Goal: Information Seeking & Learning: Find specific fact

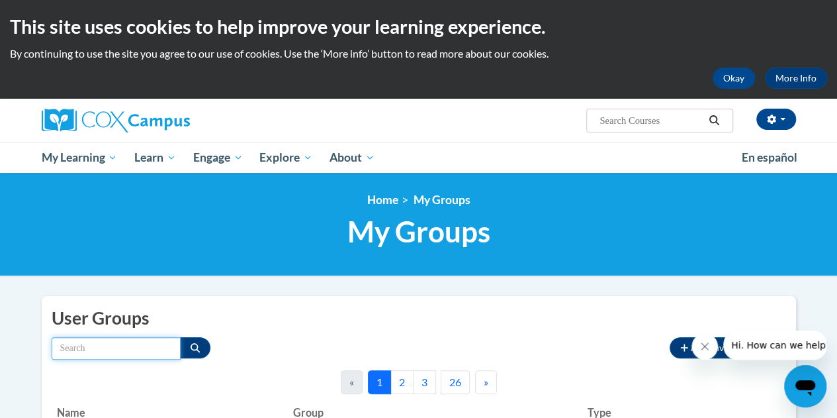
click at [103, 345] on input "Search by name" at bounding box center [116, 348] width 129 height 22
type input "Explict"
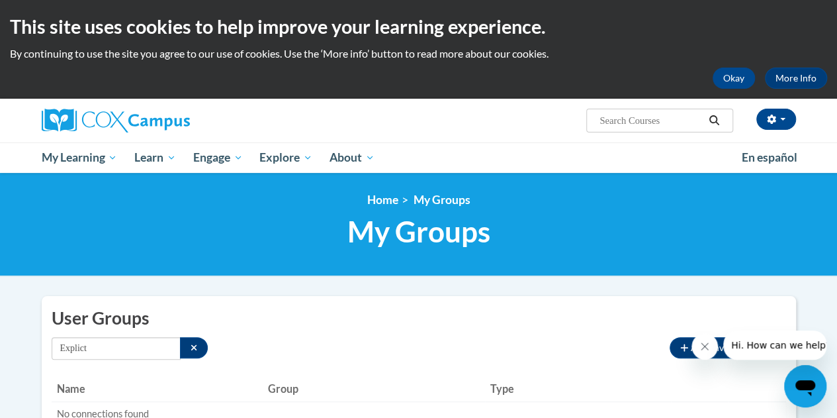
click at [664, 129] on span "Search Search..." at bounding box center [659, 121] width 146 height 24
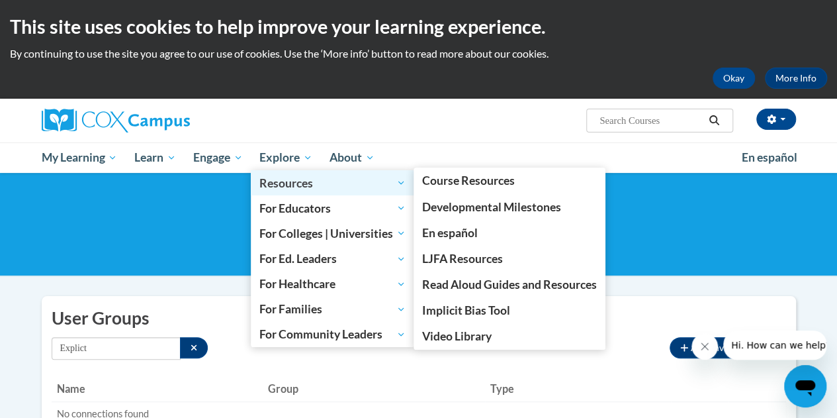
click at [288, 181] on span "Resources" at bounding box center [332, 183] width 146 height 16
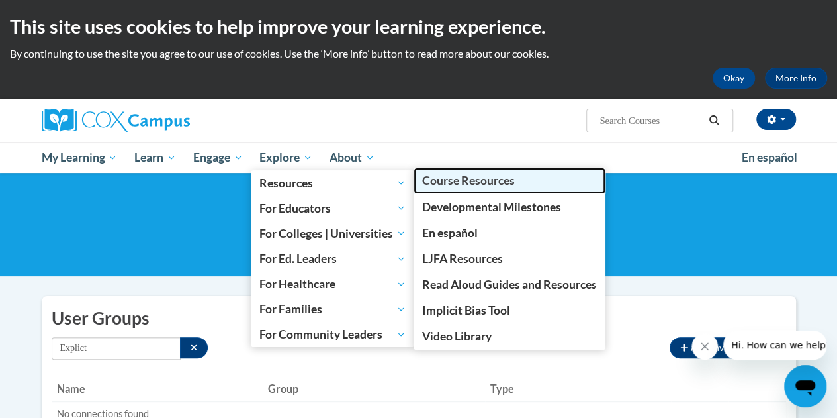
click at [439, 179] on span "Course Resources" at bounding box center [468, 180] width 93 height 14
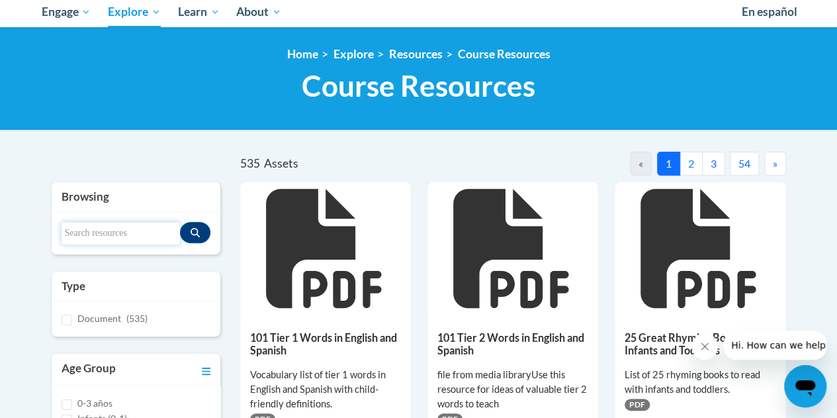
click at [101, 231] on input "Search resources" at bounding box center [121, 233] width 118 height 22
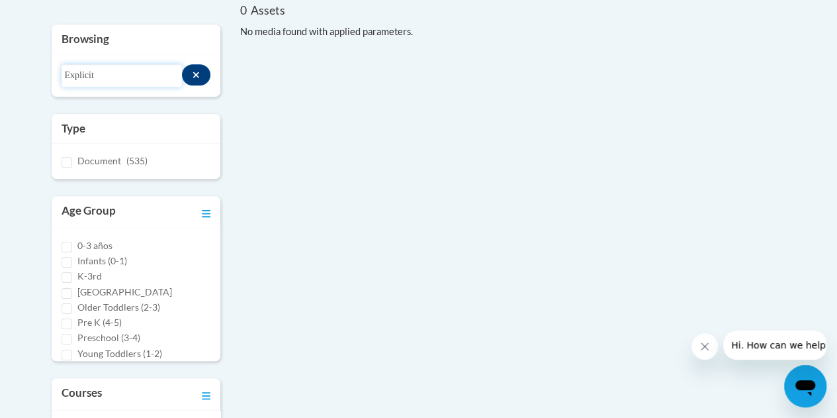
scroll to position [295, 0]
type input "Explicit"
click at [60, 157] on div "Document (535)" at bounding box center [136, 159] width 169 height 35
click at [64, 160] on input "Document (535)" at bounding box center [67, 160] width 11 height 11
checkbox input "true"
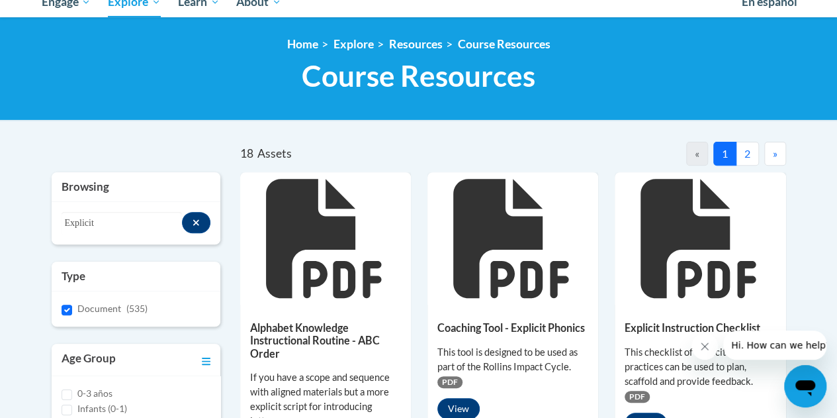
scroll to position [165, 0]
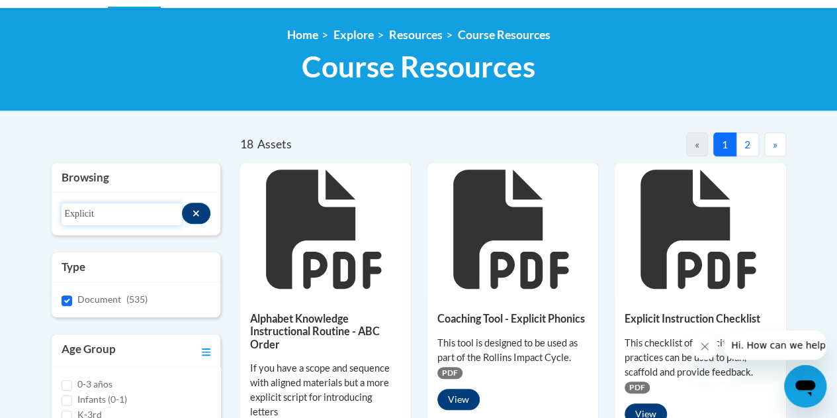
drag, startPoint x: 125, startPoint y: 207, endPoint x: 44, endPoint y: 202, distance: 81.5
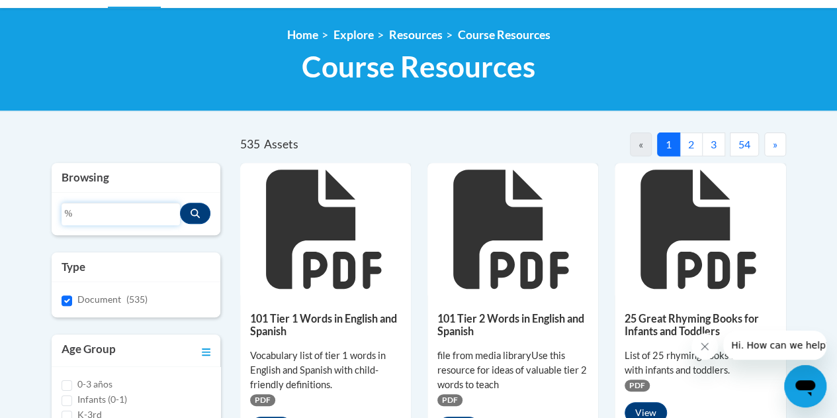
type input "%"
type input "5 stages of change"
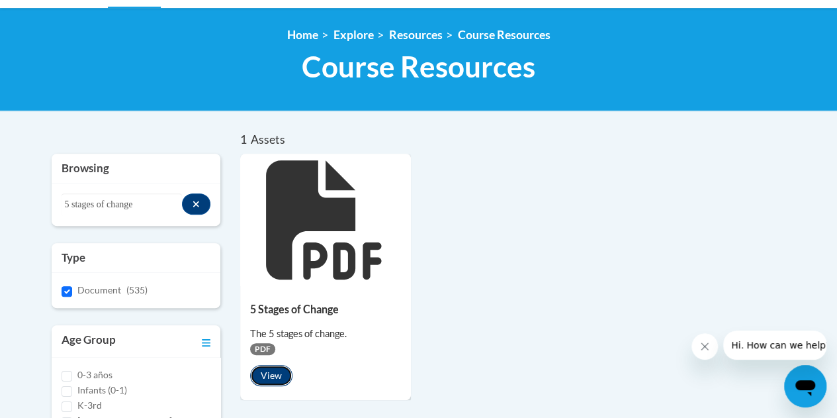
click at [267, 369] on button "View" at bounding box center [271, 375] width 42 height 21
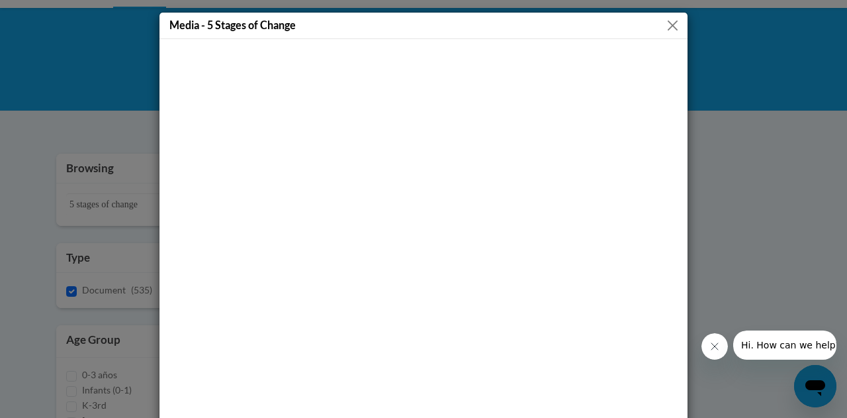
click at [665, 24] on button "Close" at bounding box center [672, 25] width 17 height 17
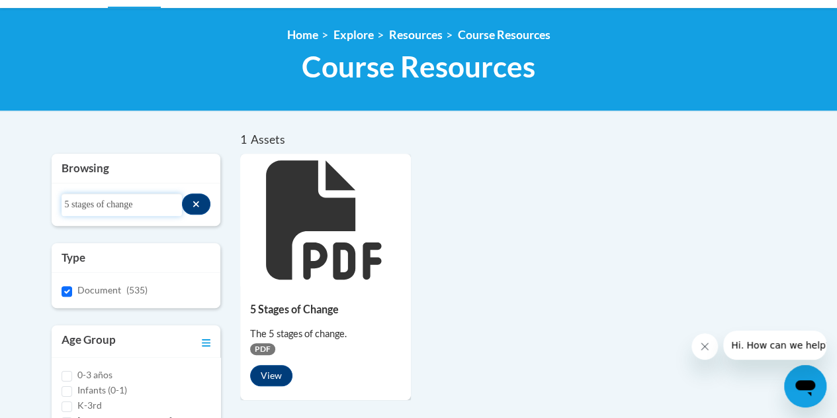
drag, startPoint x: 150, startPoint y: 209, endPoint x: 50, endPoint y: 200, distance: 99.6
click at [50, 200] on div "Browsing Search resources 5 stages of change Type Document (535) Age Group 0-3 …" at bounding box center [136, 421] width 189 height 535
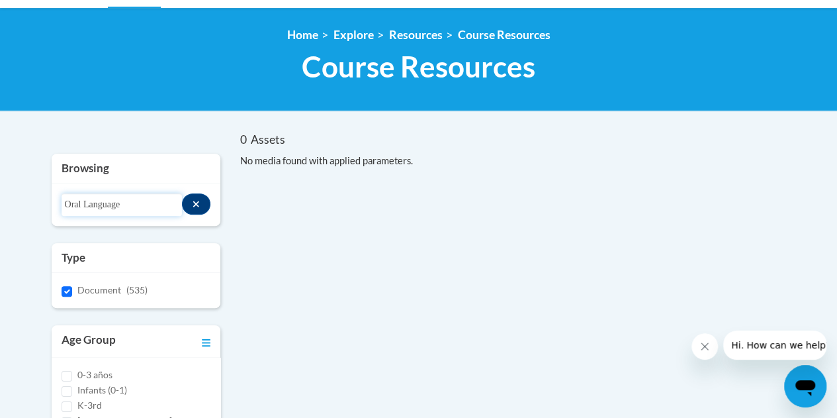
type input "Oral Language"
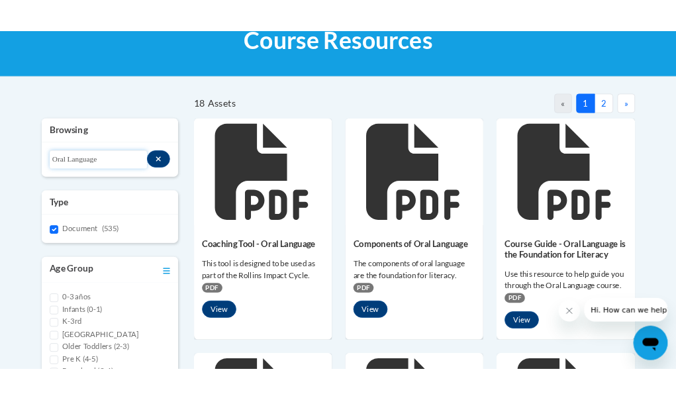
scroll to position [225, 0]
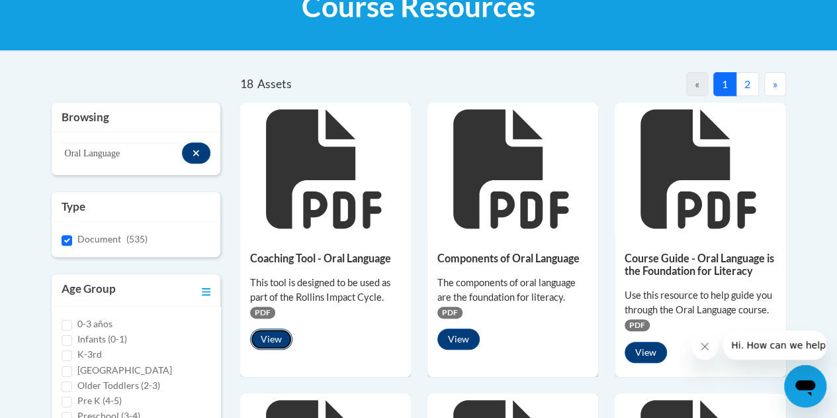
click at [284, 347] on button "View" at bounding box center [271, 338] width 42 height 21
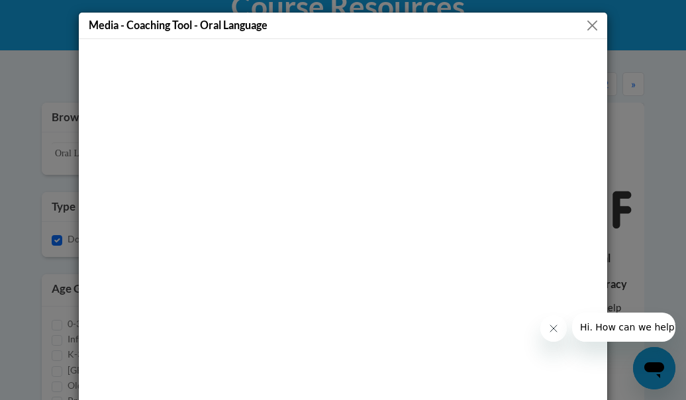
click at [587, 26] on button "Close" at bounding box center [592, 25] width 17 height 17
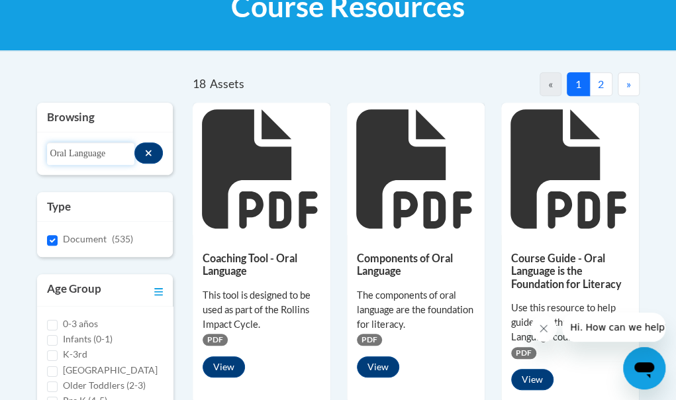
drag, startPoint x: 112, startPoint y: 157, endPoint x: 41, endPoint y: 156, distance: 71.5
click at [41, 156] on div "Search resources Oral Language" at bounding box center [105, 153] width 136 height 42
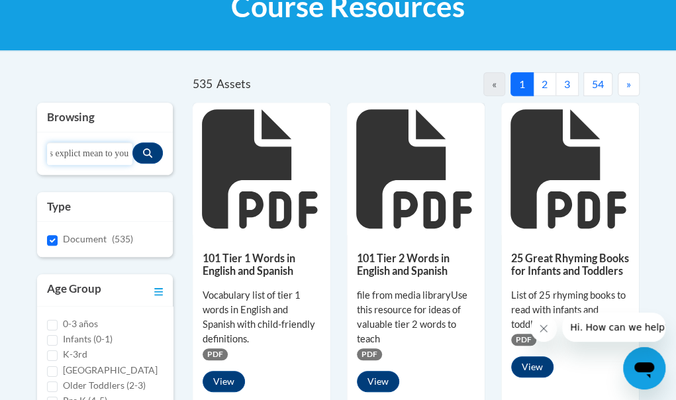
scroll to position [0, 48]
type input "What does explicit mean to you"
click at [144, 147] on button "Search resources" at bounding box center [147, 152] width 30 height 21
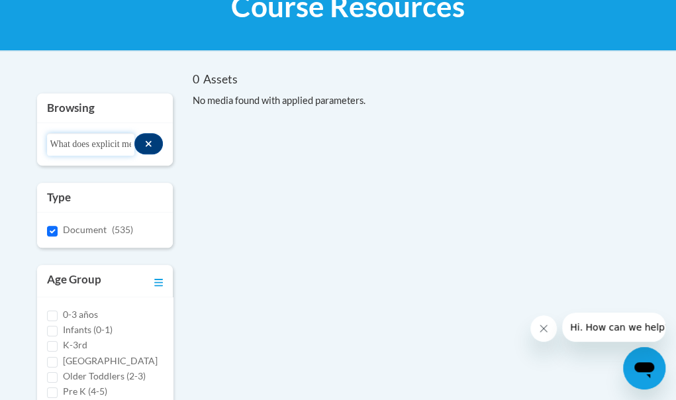
click at [97, 142] on input "What does explicit mean to you" at bounding box center [91, 144] width 88 height 22
